Goal: Task Accomplishment & Management: Use online tool/utility

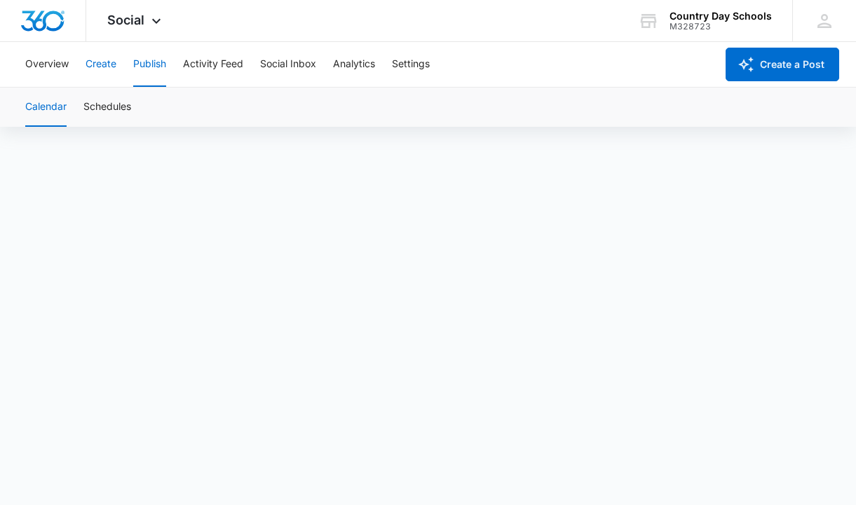
click at [110, 64] on button "Create" at bounding box center [100, 64] width 31 height 45
click at [148, 69] on button "Publish" at bounding box center [149, 64] width 33 height 45
